Goal: Information Seeking & Learning: Learn about a topic

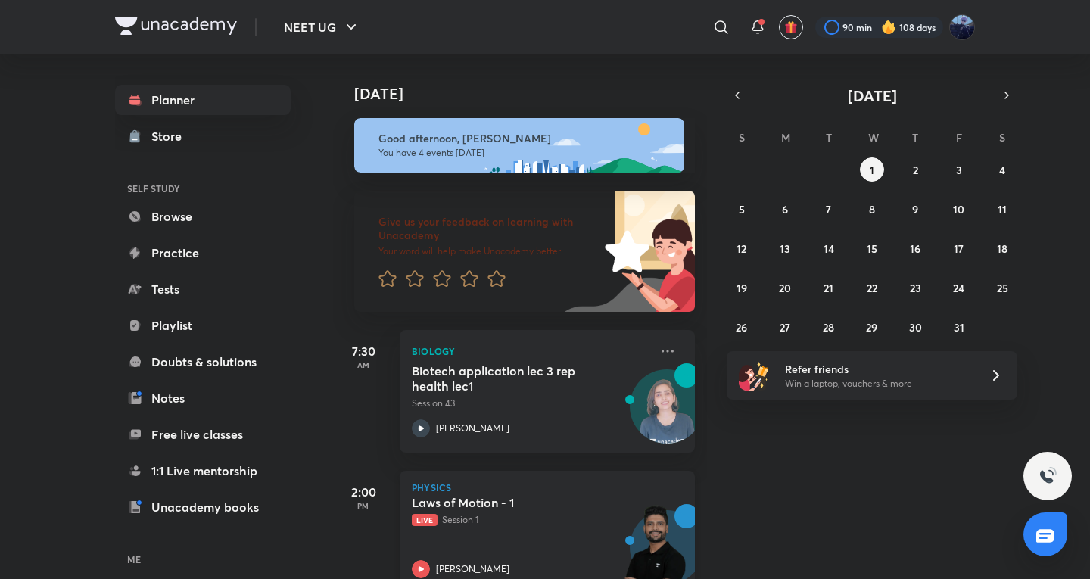
click at [506, 501] on h5 "Laws of Motion - 1" at bounding box center [506, 502] width 189 height 15
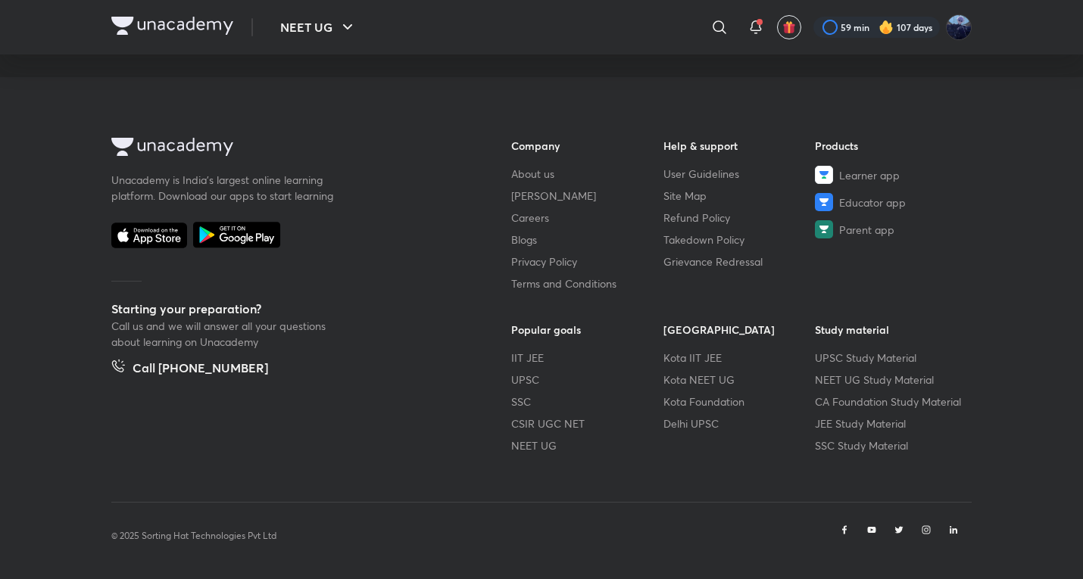
scroll to position [844, 0]
